Goal: Task Accomplishment & Management: Manage account settings

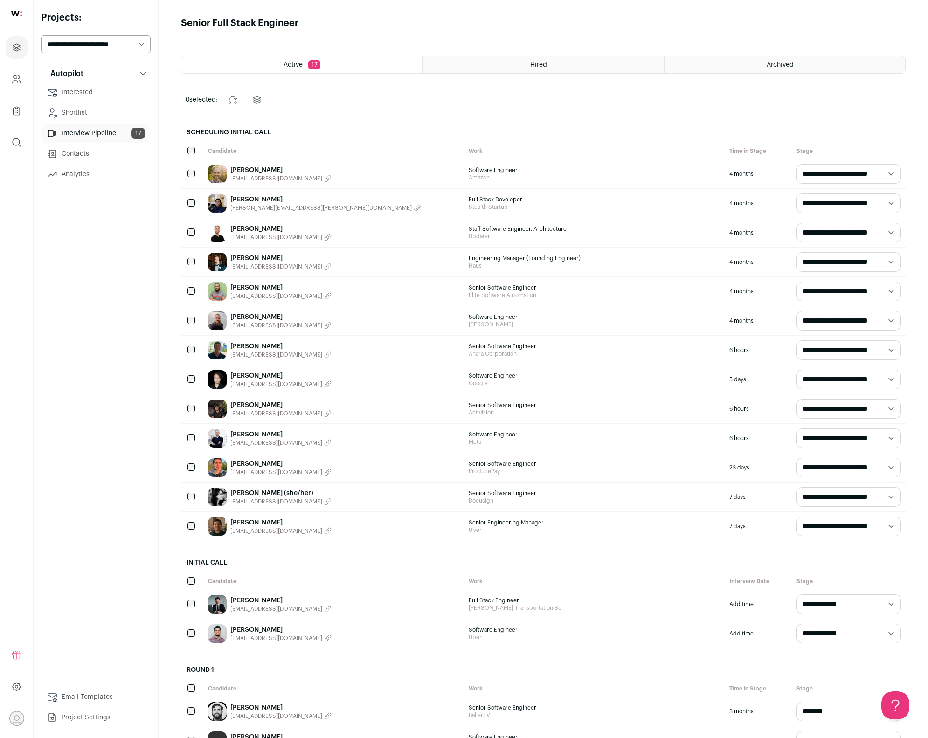
click at [287, 490] on link "[PERSON_NAME] (she/her)" at bounding box center [280, 492] width 101 height 9
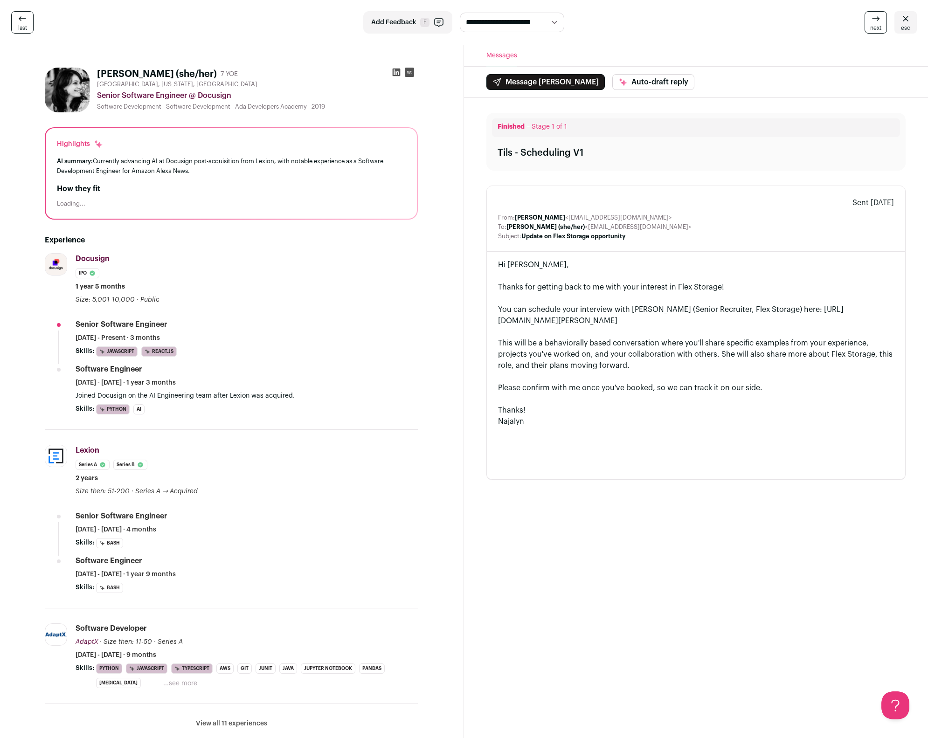
click at [913, 23] on link "esc" at bounding box center [905, 22] width 22 height 22
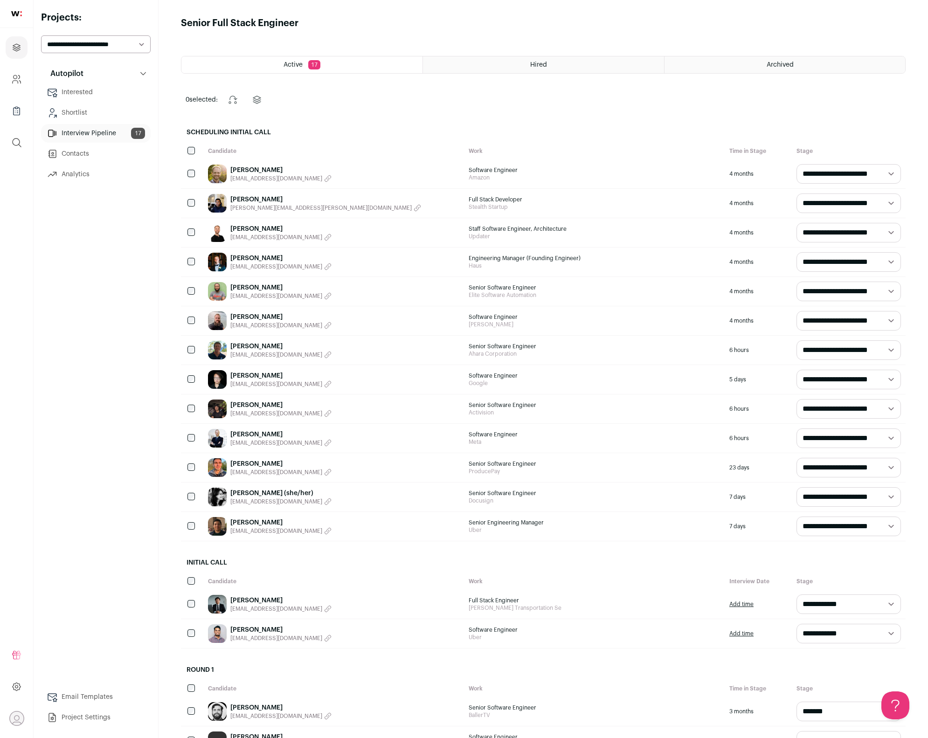
click at [364, 499] on div "[PERSON_NAME] (she/her) [EMAIL_ADDRESS][DOMAIN_NAME]" at bounding box center [333, 496] width 261 height 29
click at [272, 495] on link "[PERSON_NAME] (she/her)" at bounding box center [280, 492] width 101 height 9
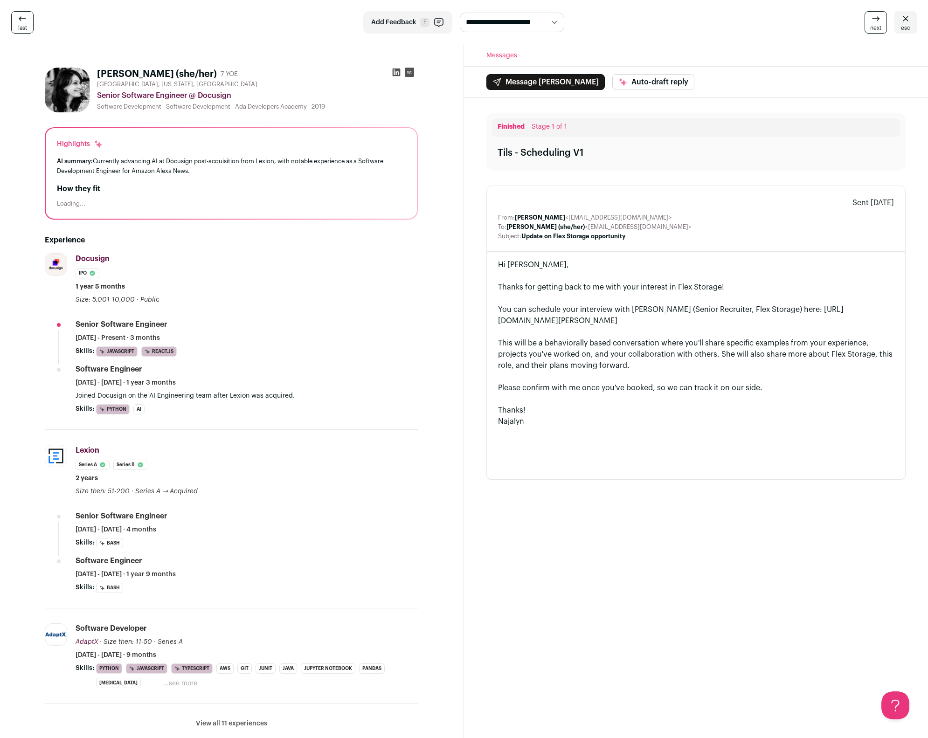
click at [398, 71] on icon at bounding box center [396, 72] width 9 height 9
click at [905, 21] on icon at bounding box center [905, 18] width 11 height 11
